Goal: Task Accomplishment & Management: Use online tool/utility

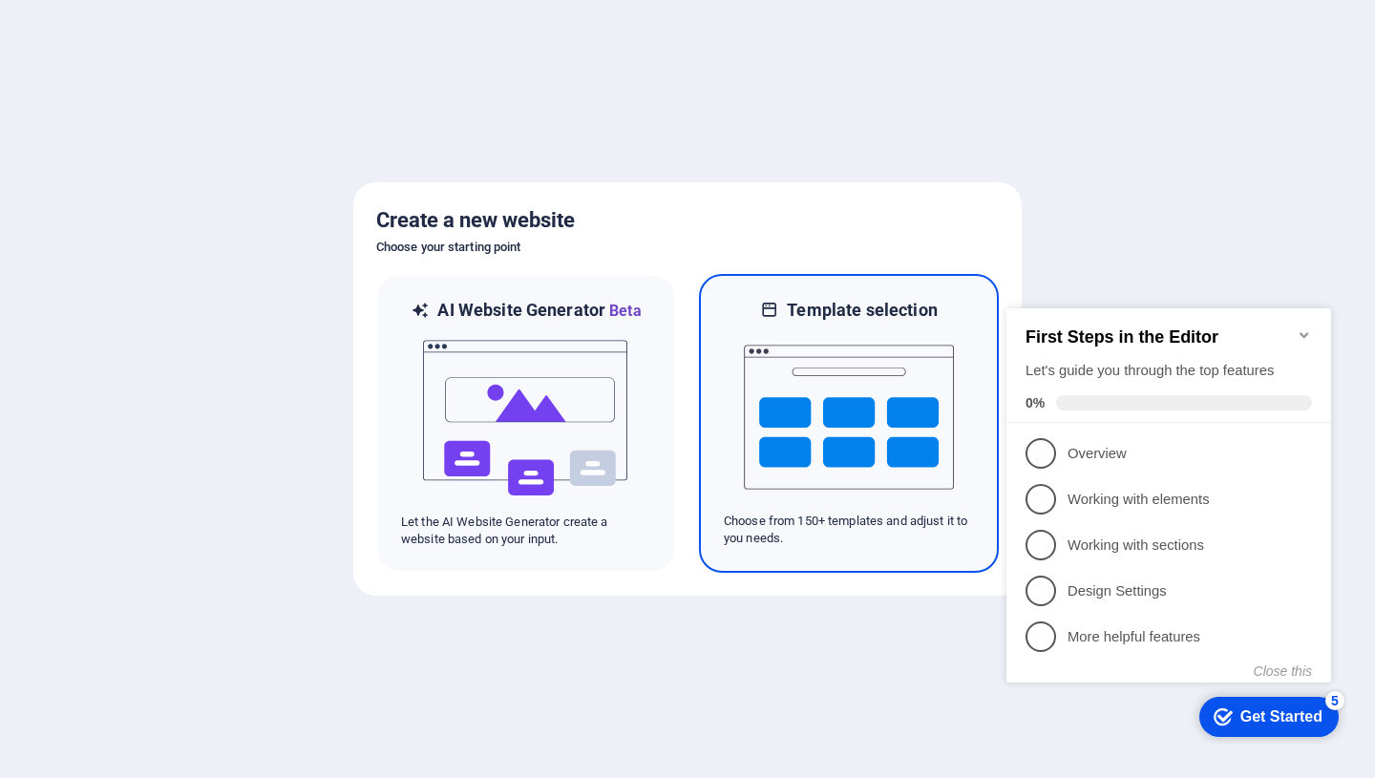
click at [925, 413] on img at bounding box center [849, 417] width 210 height 191
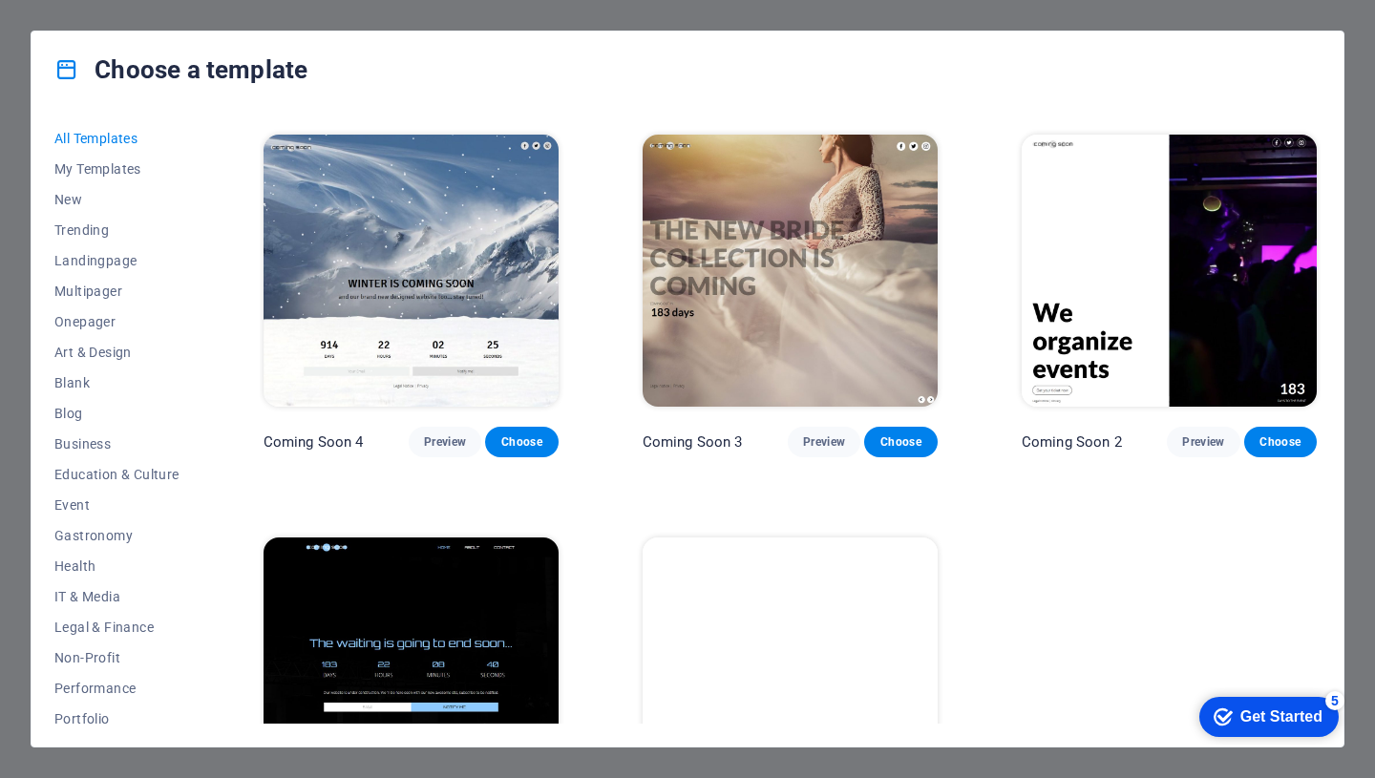
scroll to position [21370, 0]
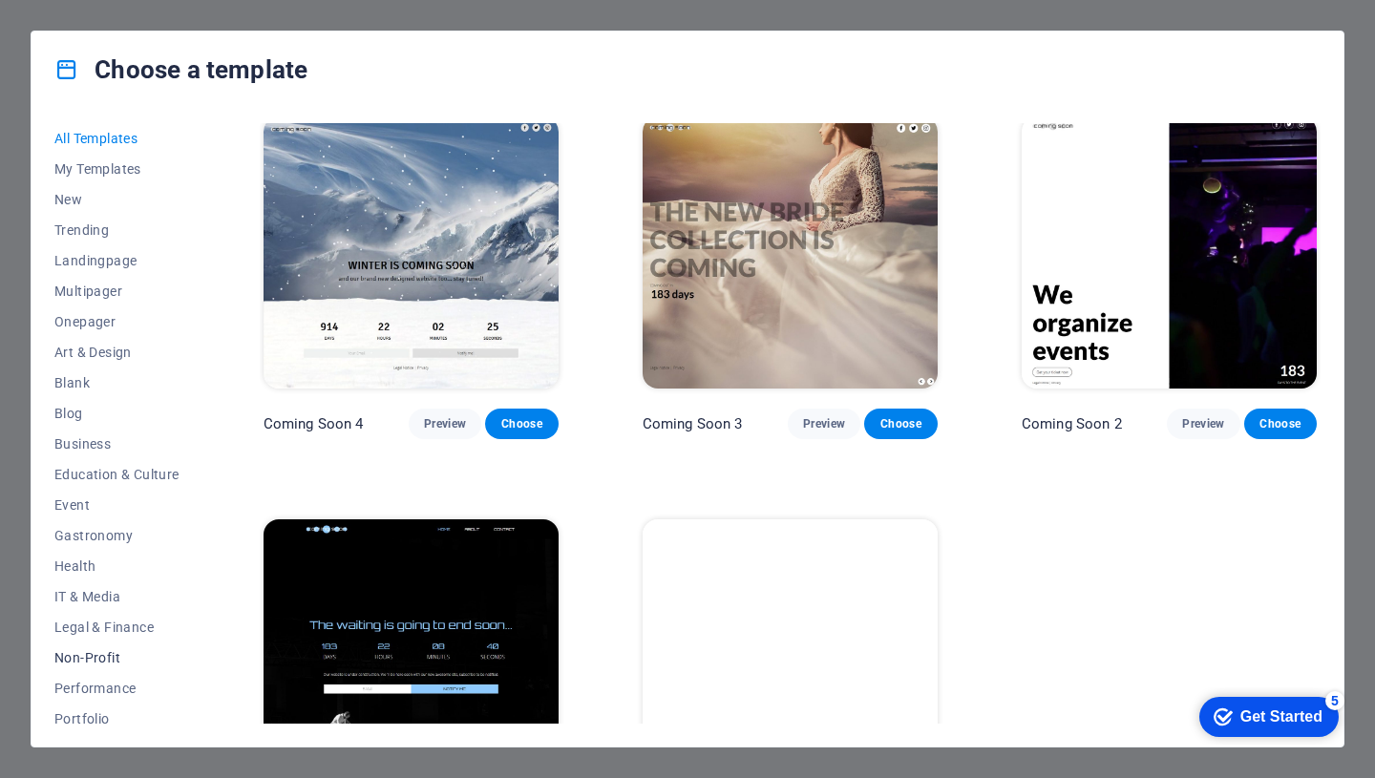
click at [77, 663] on span "Non-Profit" at bounding box center [116, 657] width 125 height 15
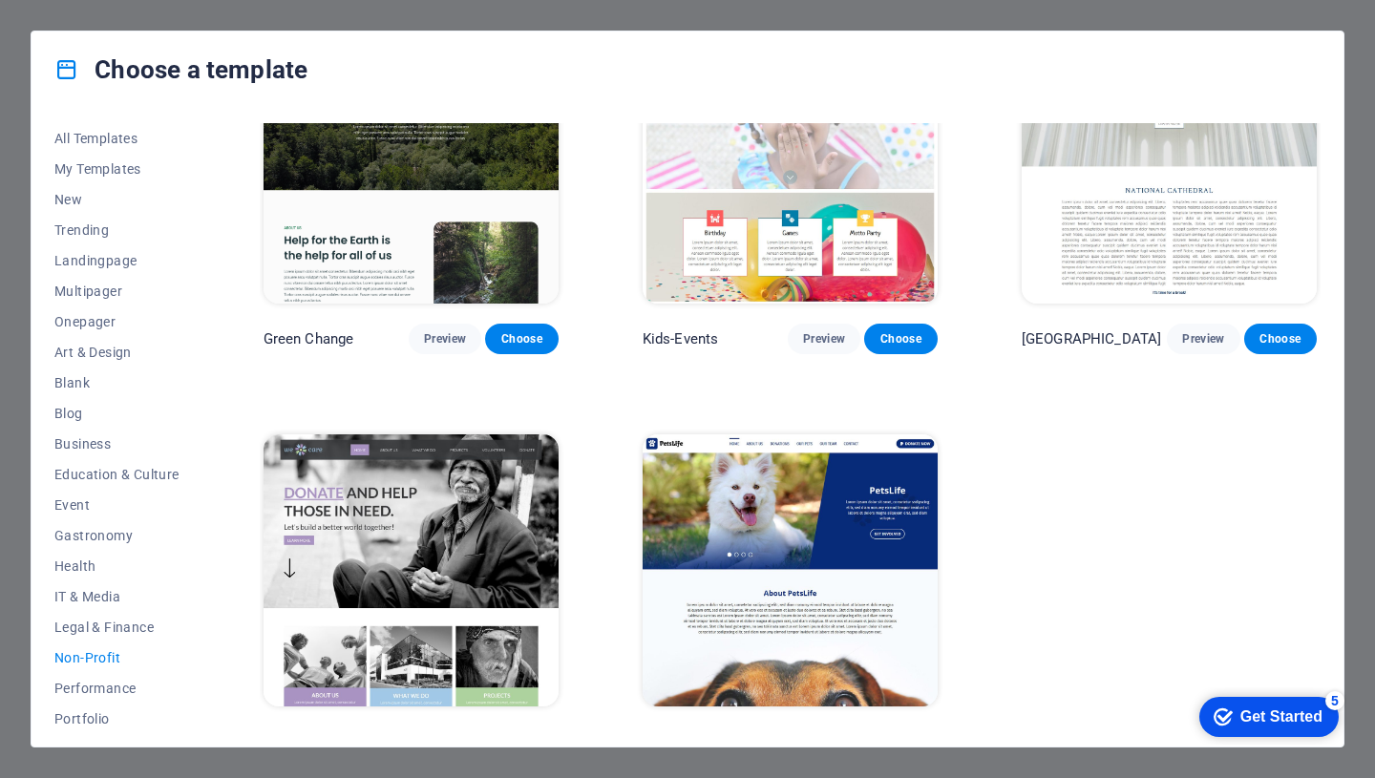
scroll to position [124, 0]
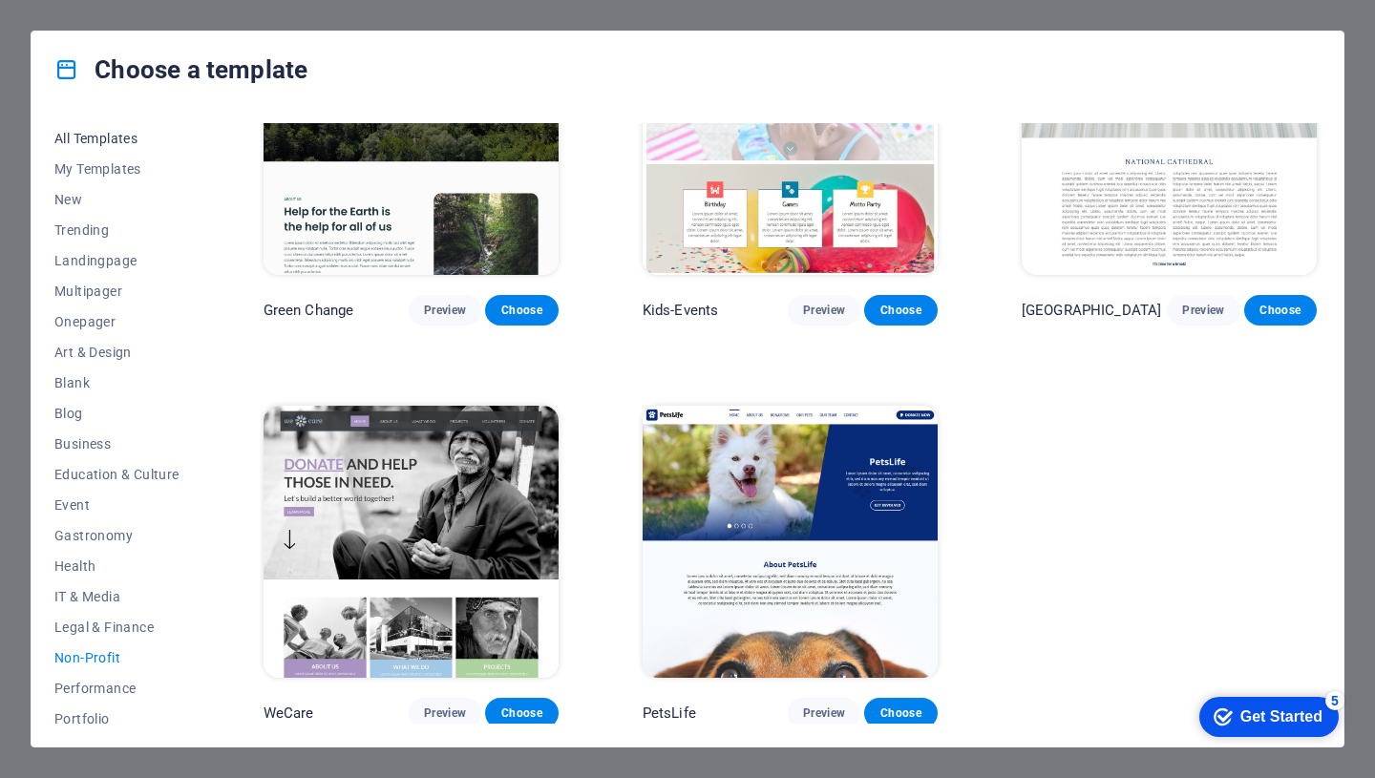
click at [99, 132] on span "All Templates" at bounding box center [116, 138] width 125 height 15
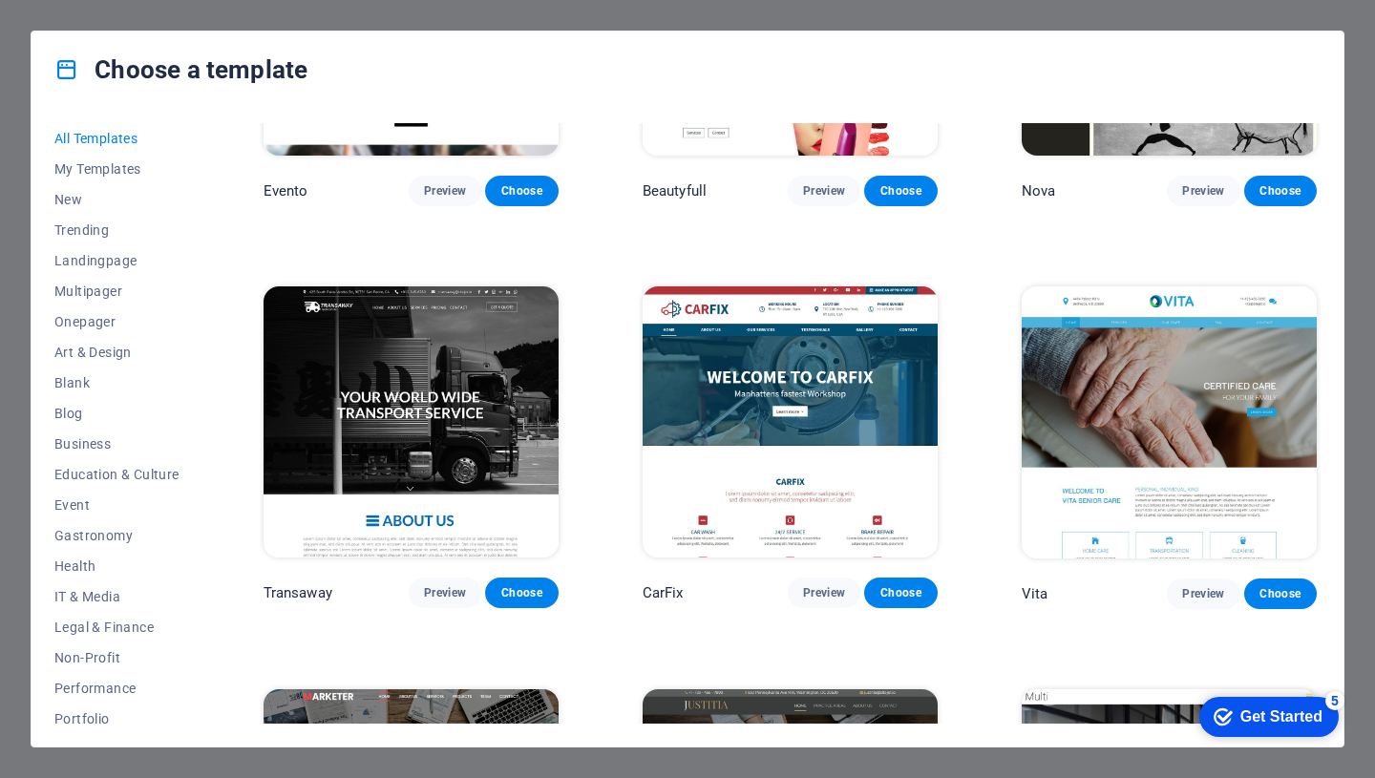
scroll to position [15565, 0]
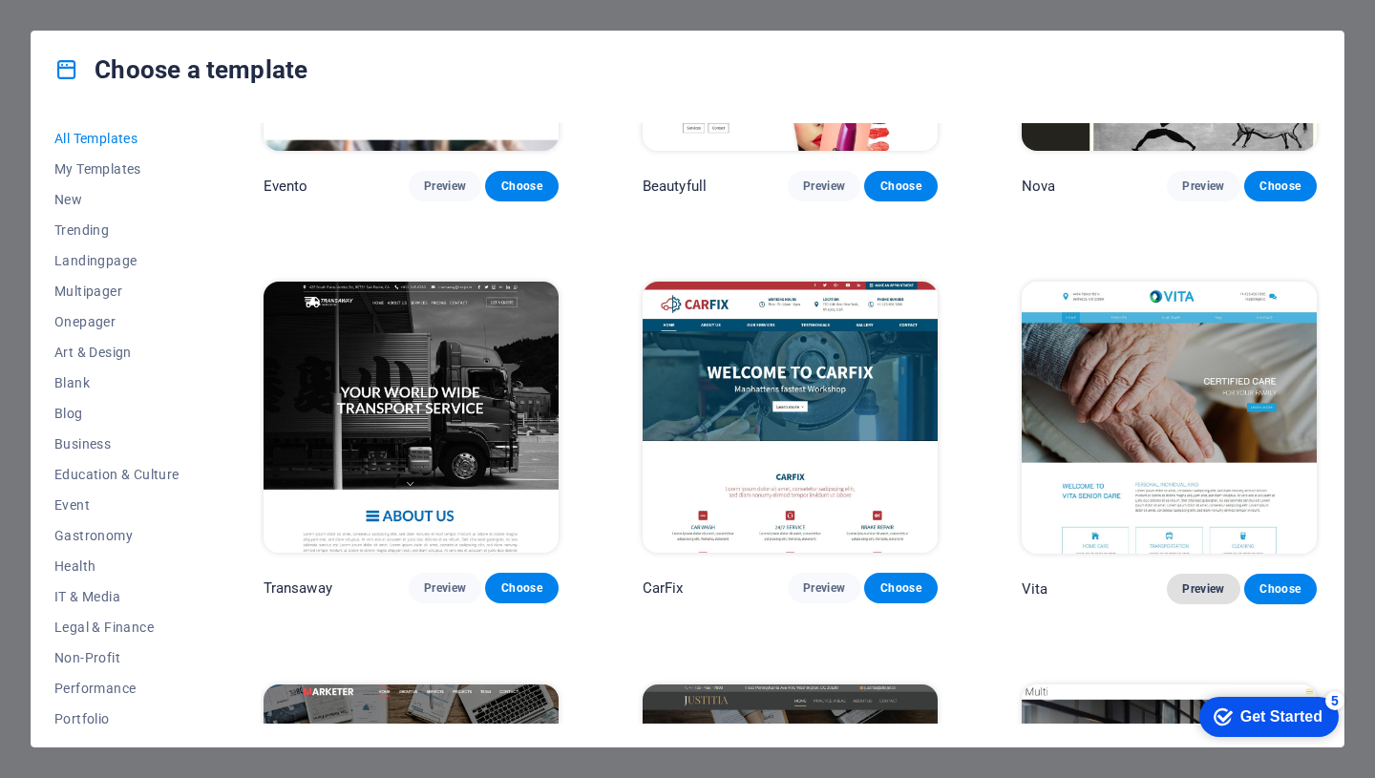
click at [1198, 582] on span "Preview" at bounding box center [1203, 589] width 42 height 15
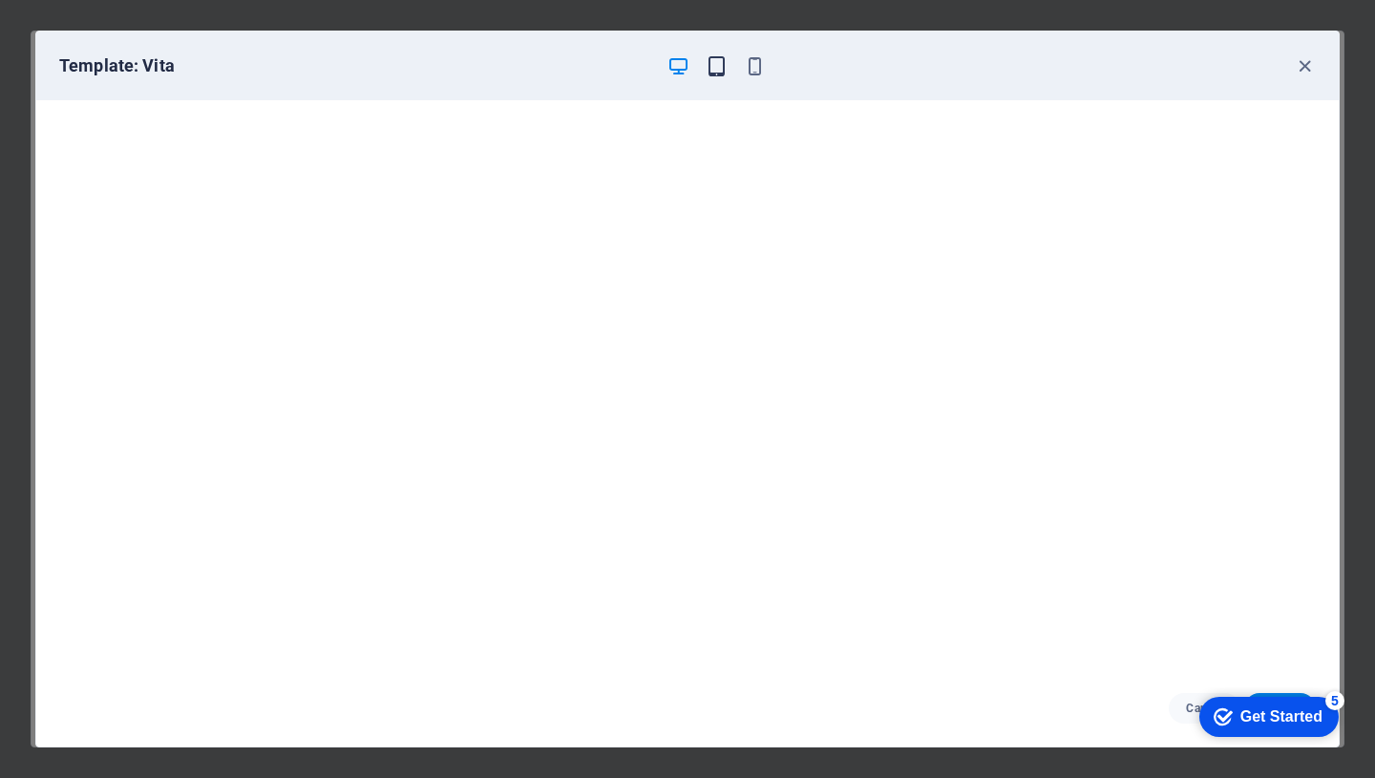
click at [721, 72] on icon "button" at bounding box center [717, 66] width 22 height 22
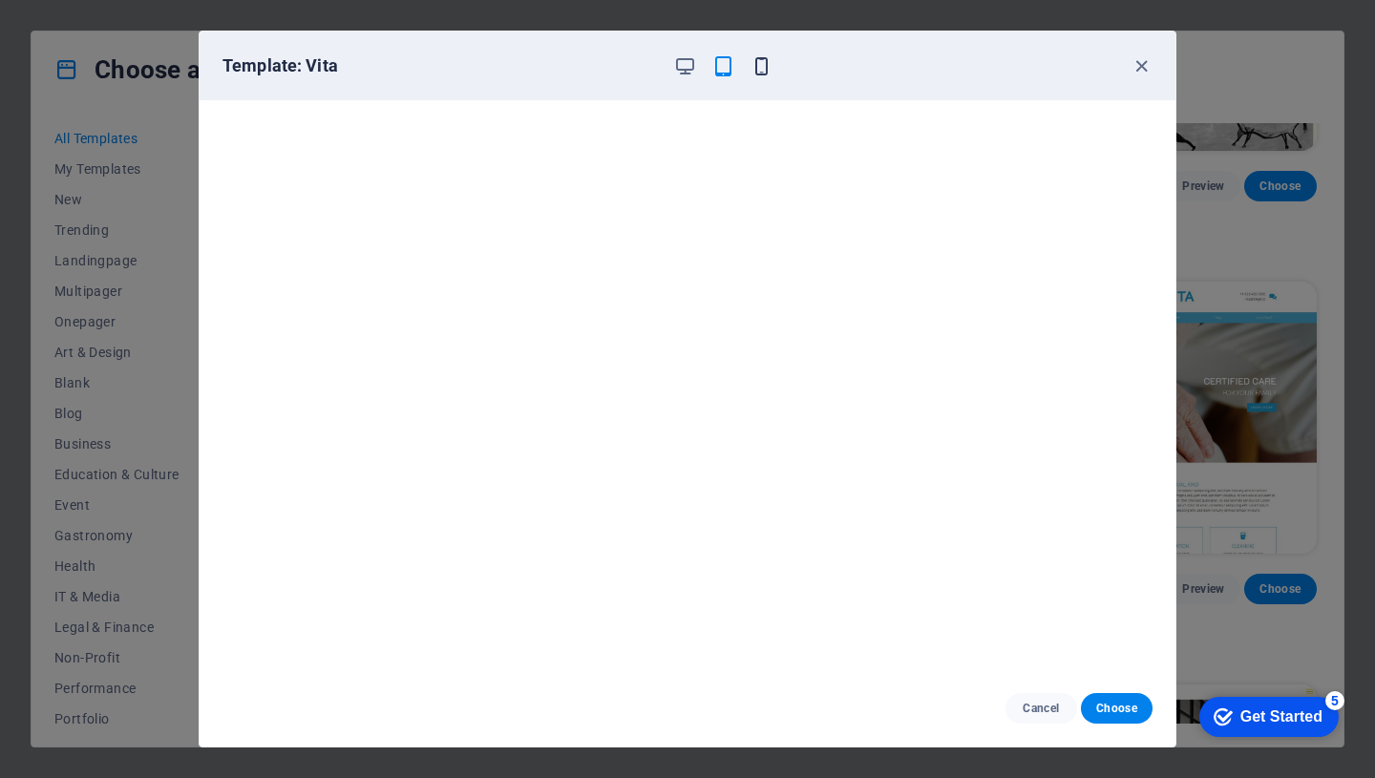
click at [761, 67] on icon "button" at bounding box center [762, 66] width 22 height 22
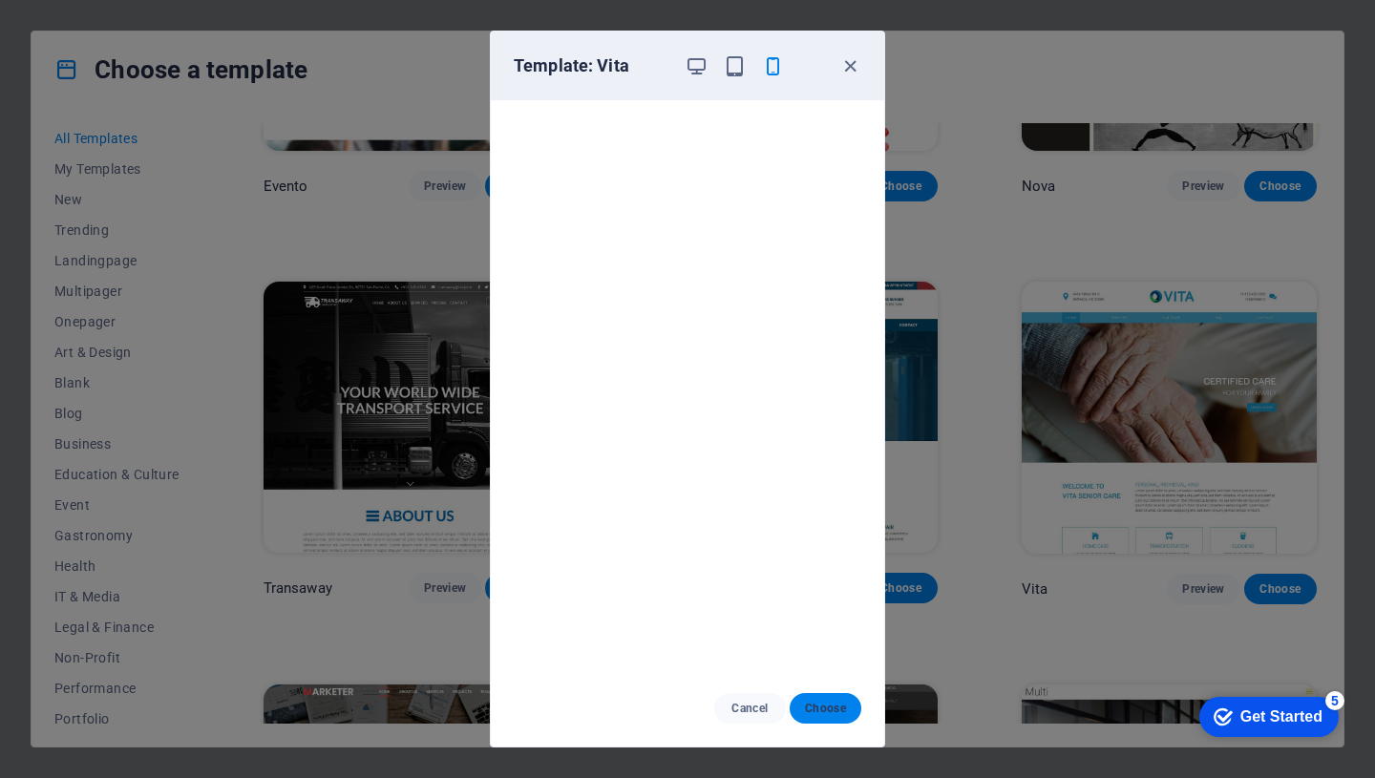
click at [827, 710] on span "Choose" at bounding box center [825, 708] width 41 height 15
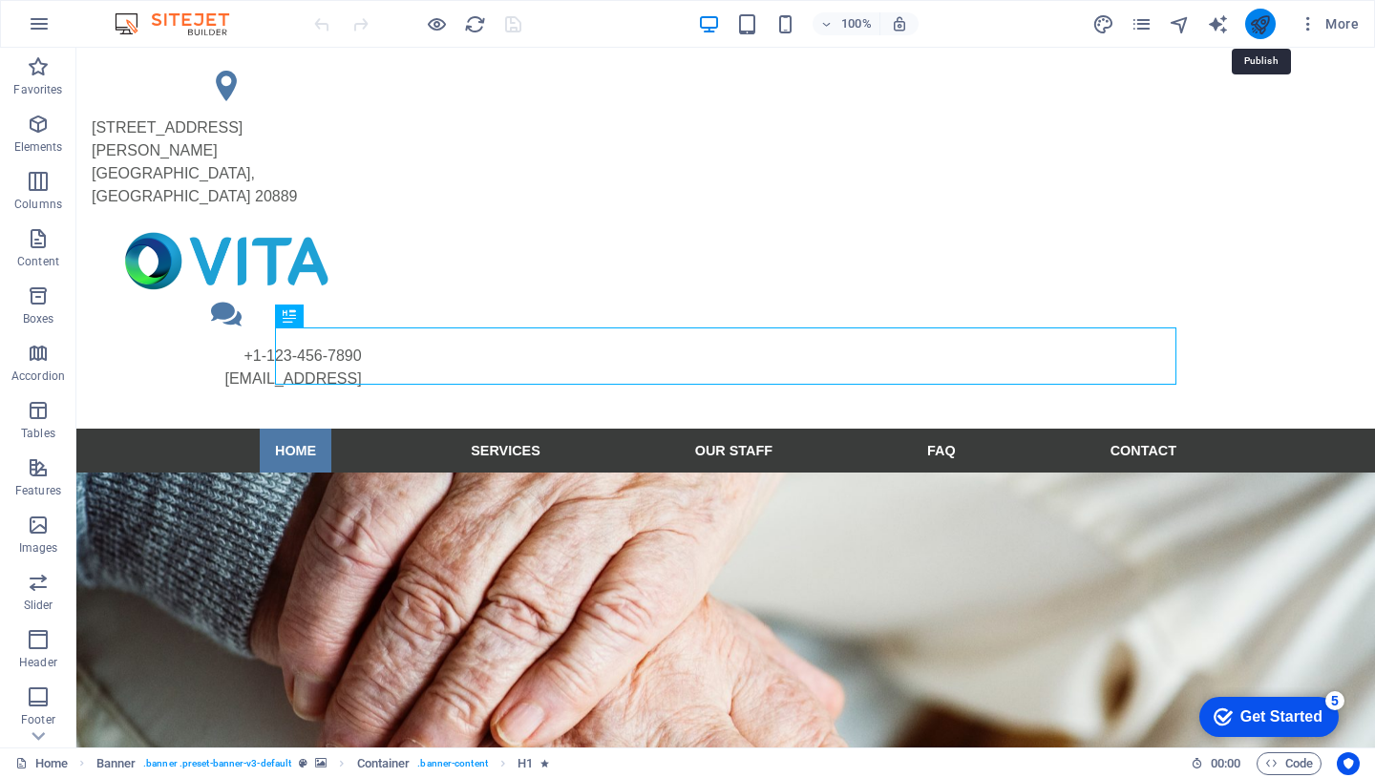
click at [1262, 24] on icon "publish" at bounding box center [1260, 24] width 22 height 22
